Goal: Navigation & Orientation: Find specific page/section

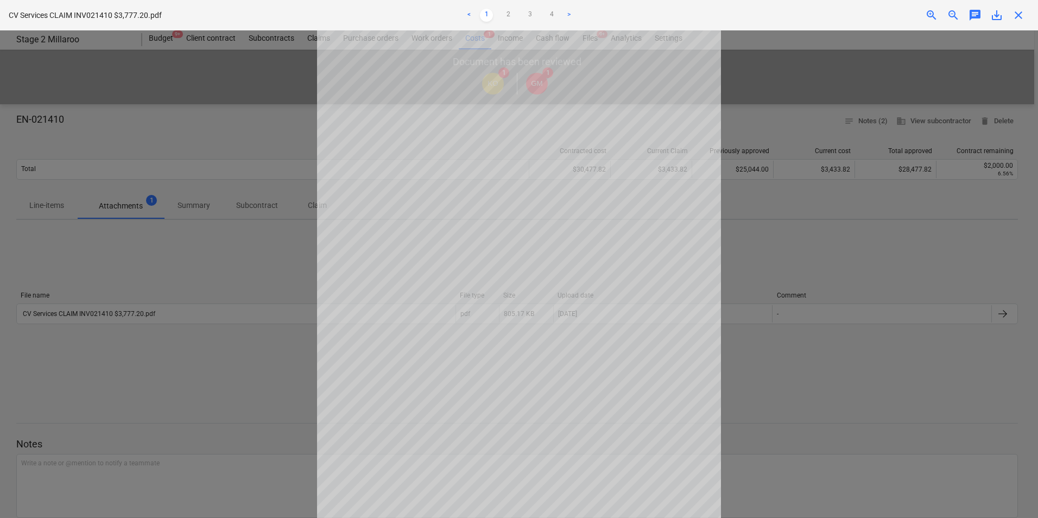
click at [1019, 12] on span "close" at bounding box center [1018, 15] width 13 height 13
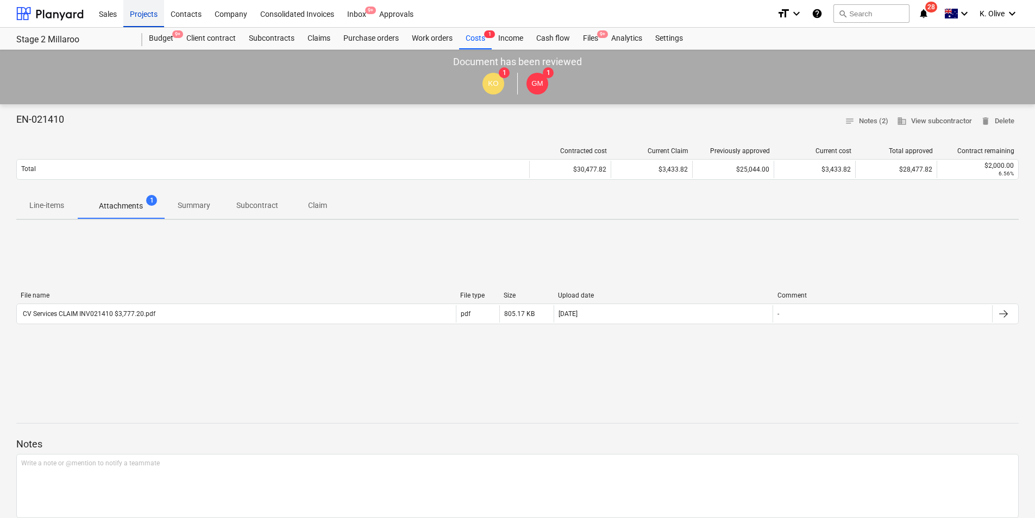
click at [151, 14] on div "Projects" at bounding box center [143, 13] width 41 height 28
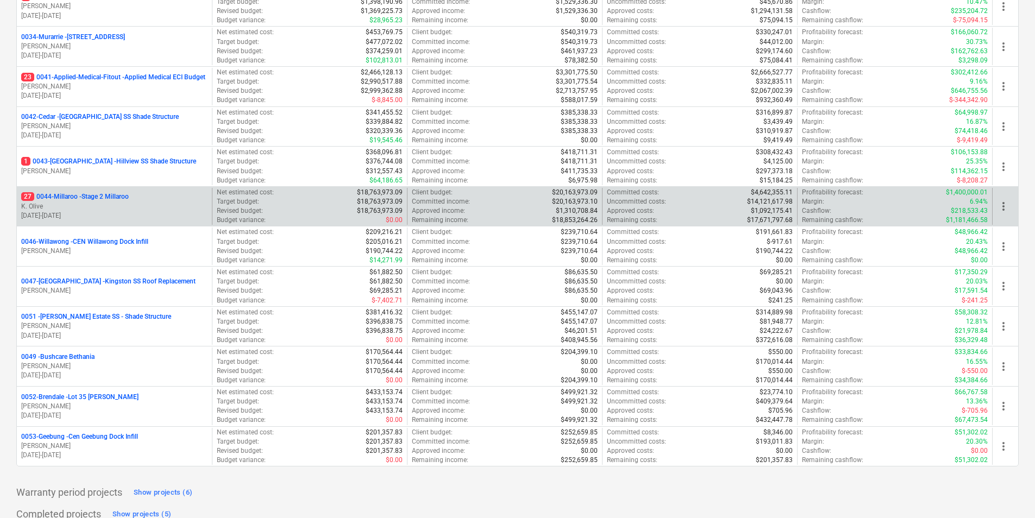
scroll to position [265, 0]
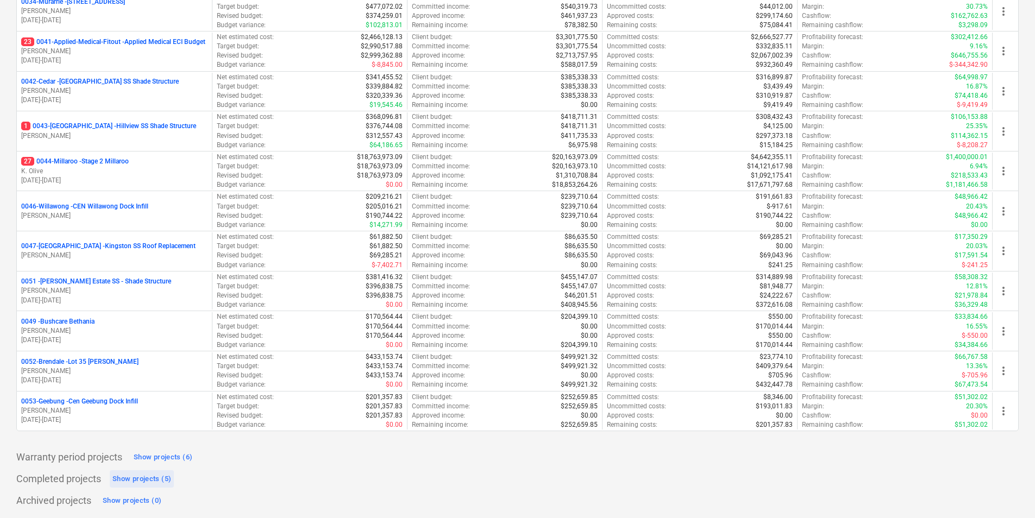
click at [136, 480] on div "Show projects (5)" at bounding box center [141, 479] width 59 height 12
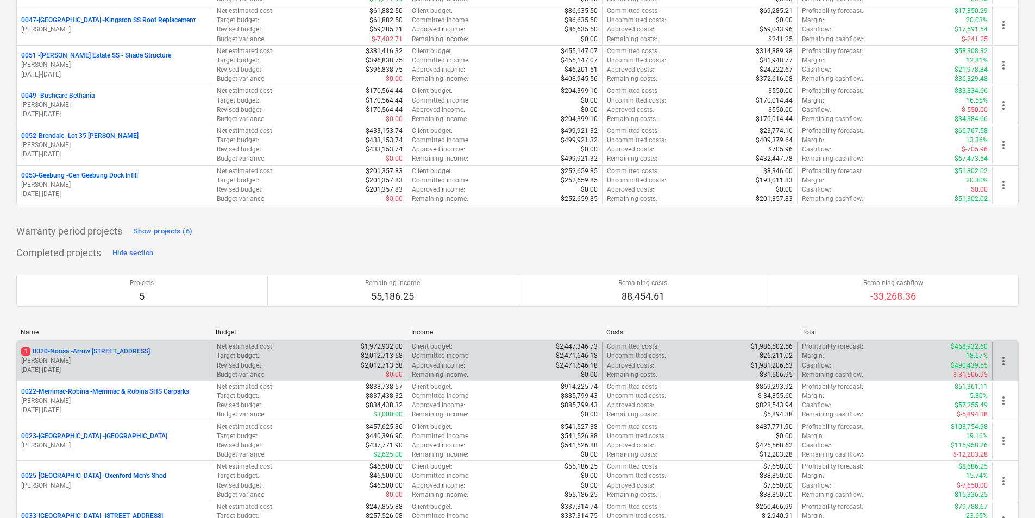
scroll to position [557, 0]
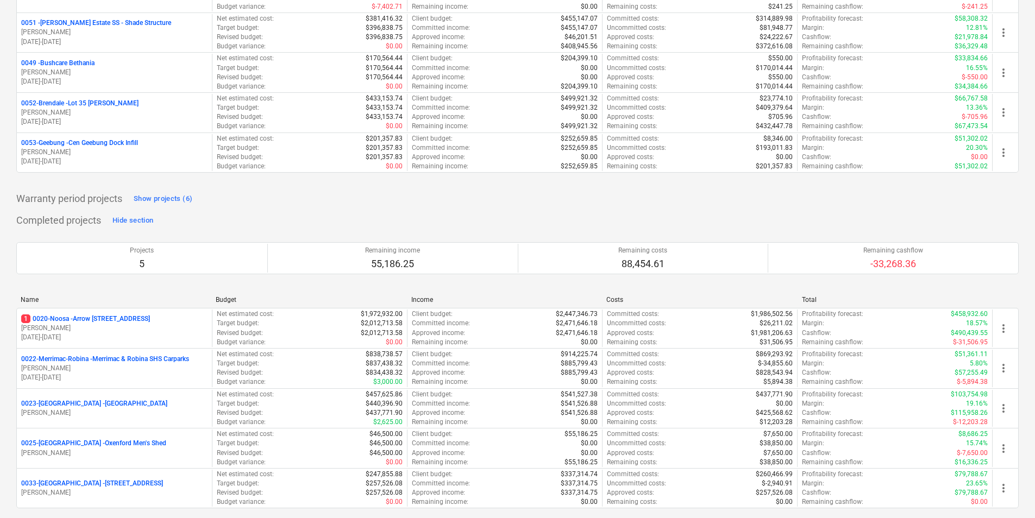
scroll to position [557, 0]
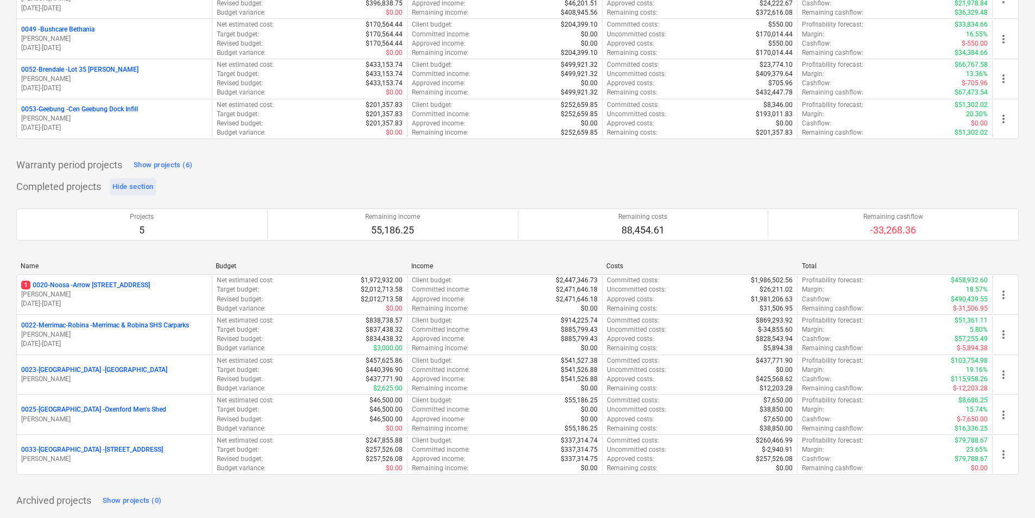
click at [137, 191] on div "Hide section" at bounding box center [132, 187] width 41 height 12
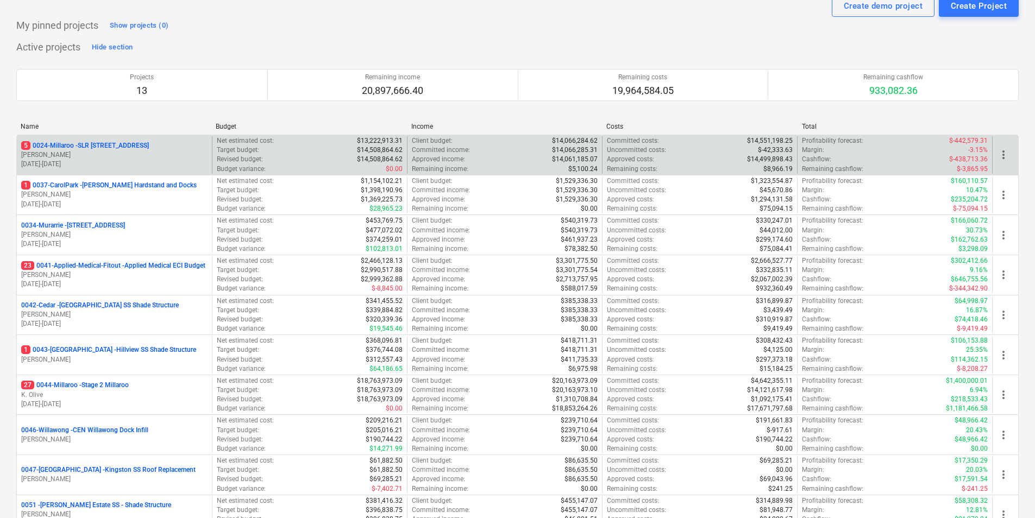
scroll to position [0, 0]
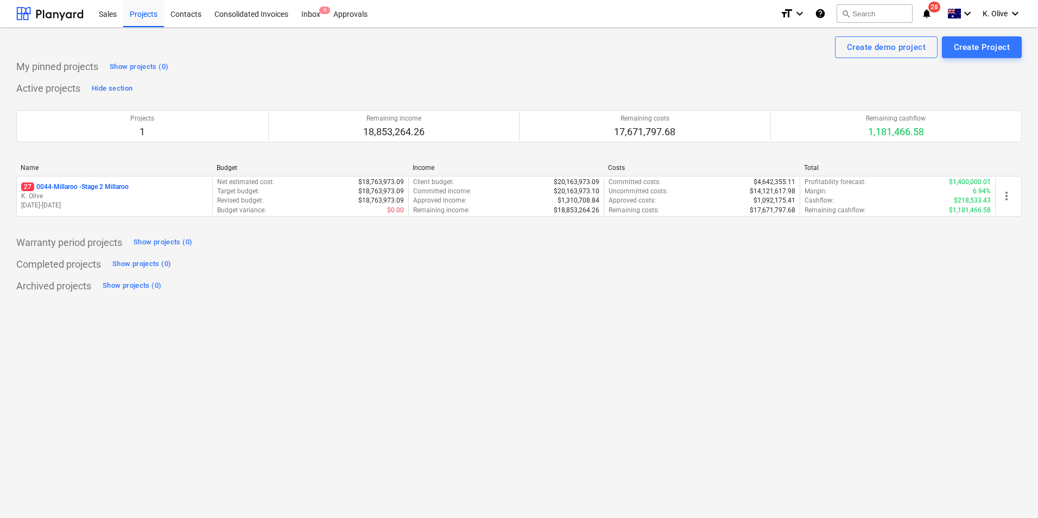
drag, startPoint x: 417, startPoint y: 350, endPoint x: 396, endPoint y: 334, distance: 26.0
click at [417, 349] on div "Create demo project Create Project My pinned projects Show projects (0) Active …" at bounding box center [519, 273] width 1038 height 490
click at [147, 11] on div "Projects" at bounding box center [143, 13] width 41 height 28
